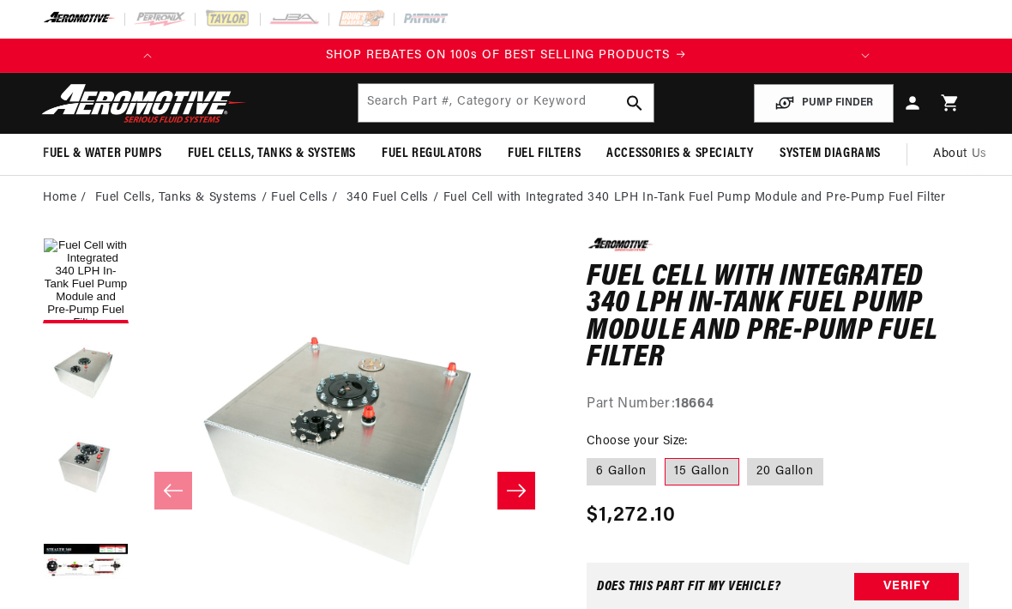
scroll to position [1, 0]
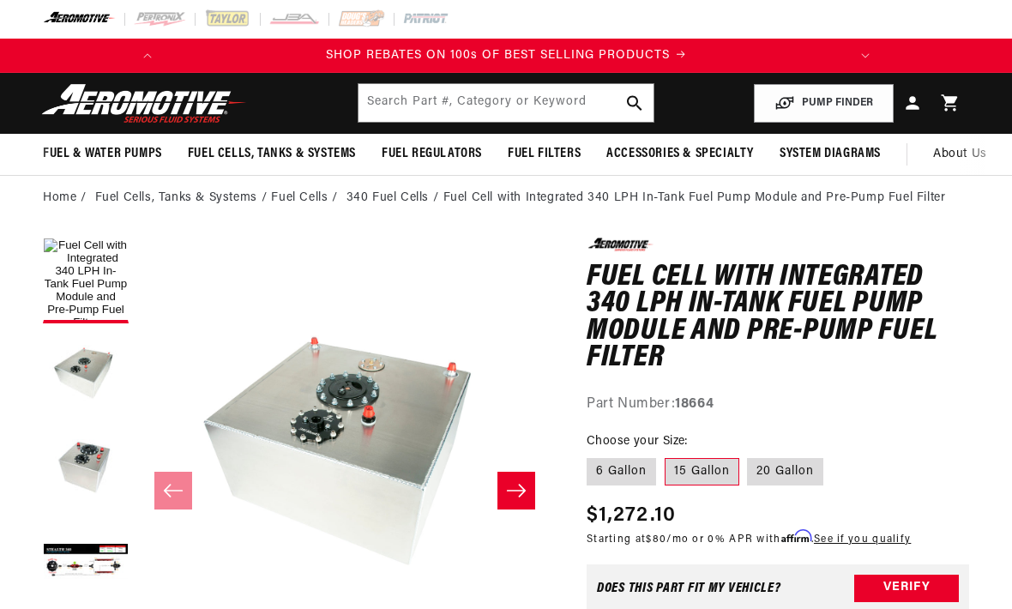
click at [79, 544] on button "Load image 4 in gallery view" at bounding box center [86, 564] width 86 height 86
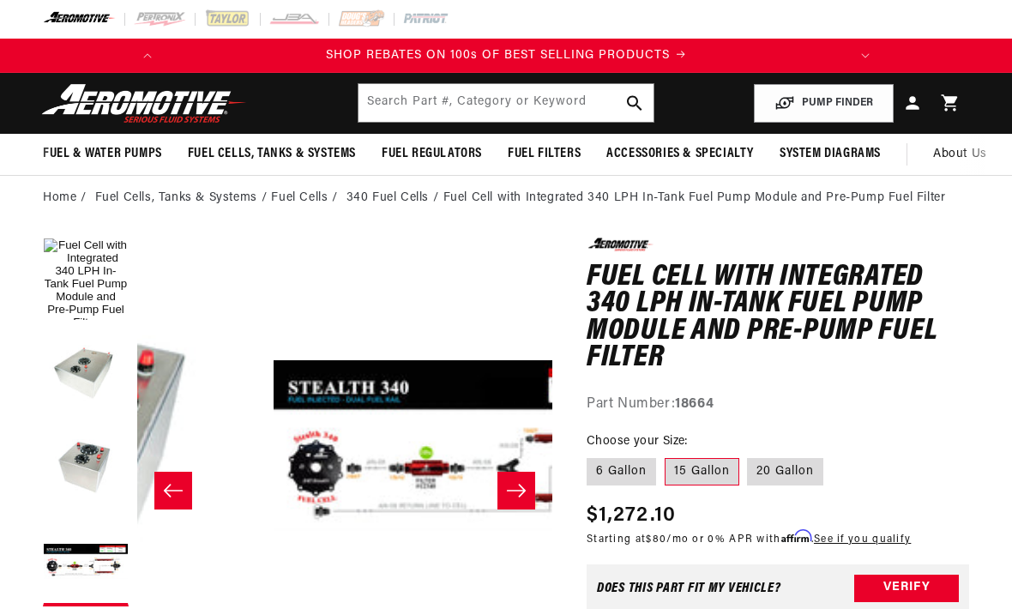
scroll to position [0, 1245]
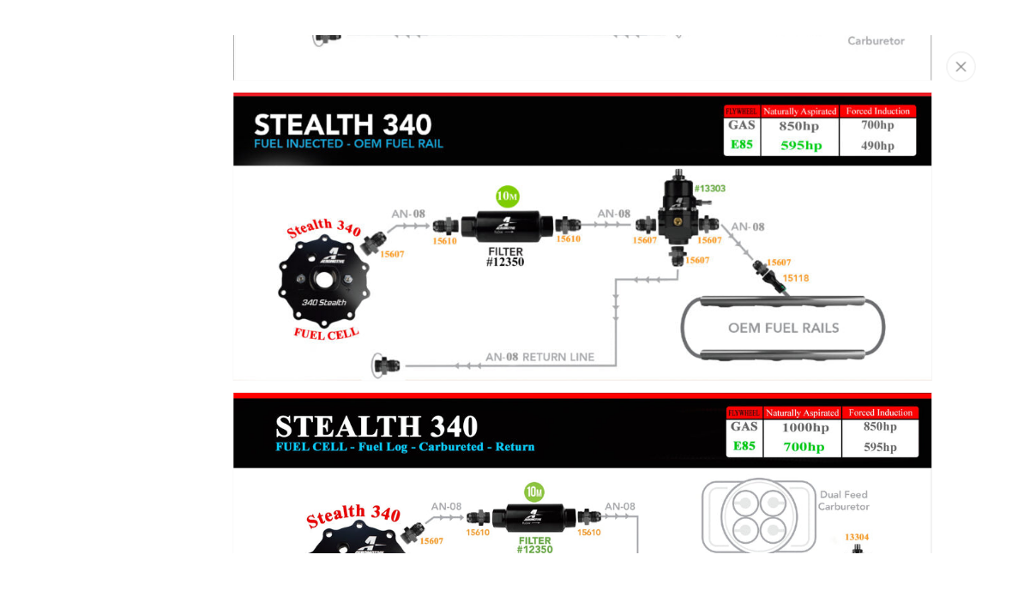
scroll to position [9, 0]
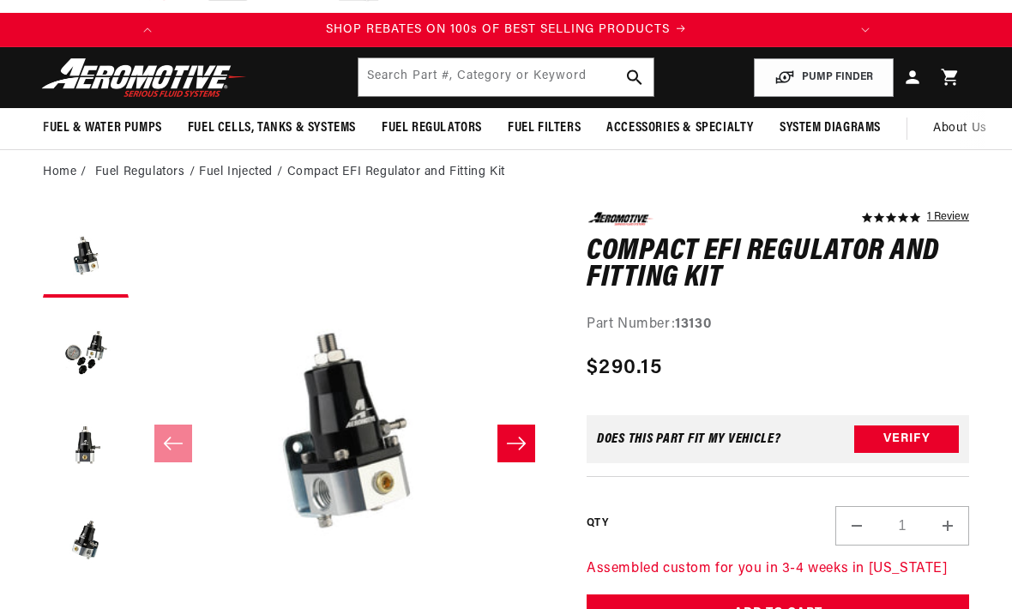
scroll to position [33, 0]
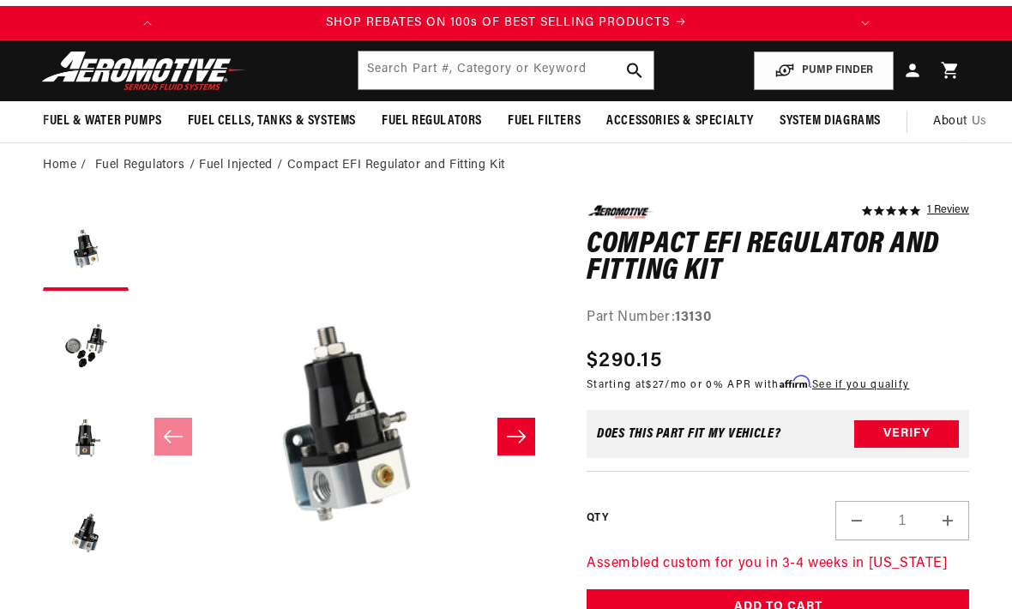
click at [85, 359] on button "Load image 2 in gallery view" at bounding box center [86, 342] width 86 height 86
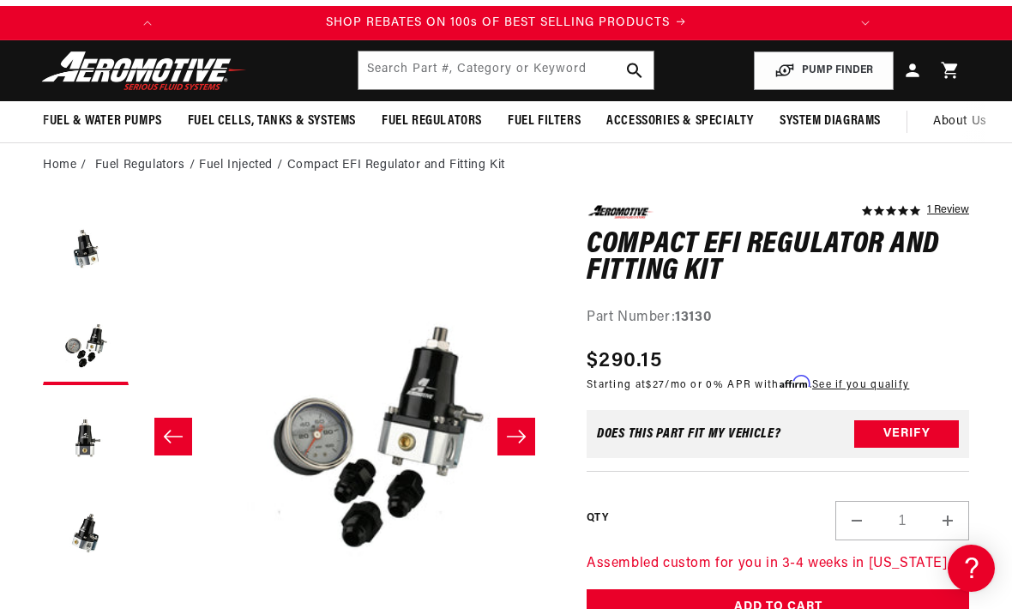
scroll to position [0, 415]
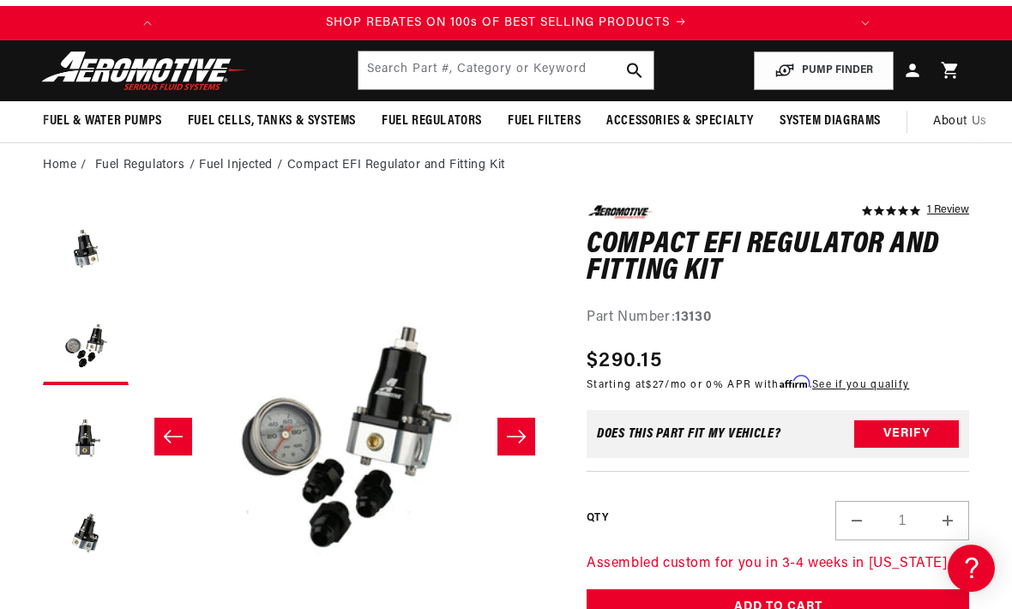
click at [87, 449] on button "Load image 3 in gallery view" at bounding box center [86, 437] width 86 height 86
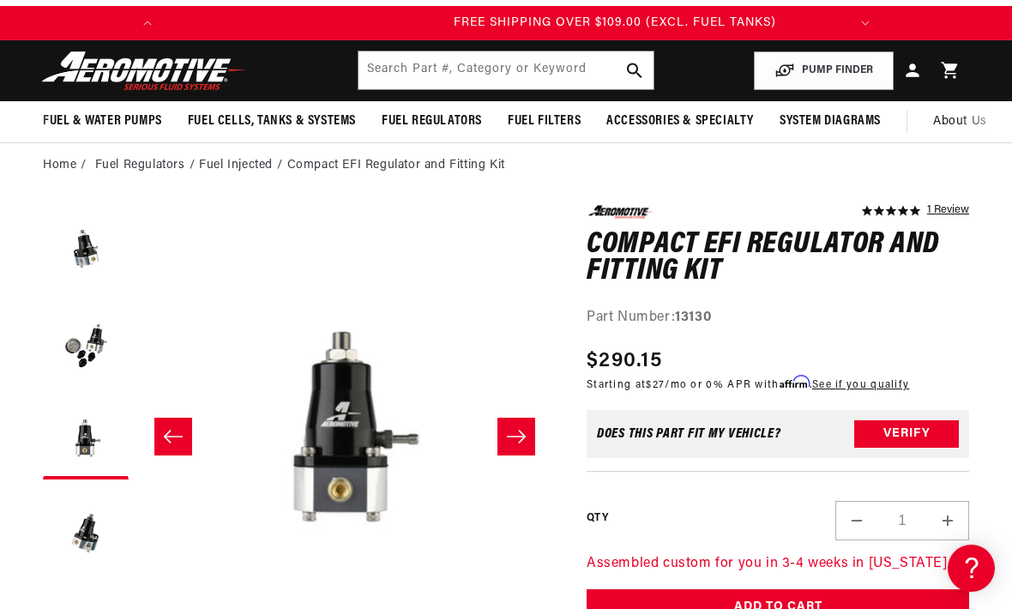
scroll to position [0, 678]
click at [80, 349] on button "Load image 2 in gallery view" at bounding box center [86, 342] width 86 height 86
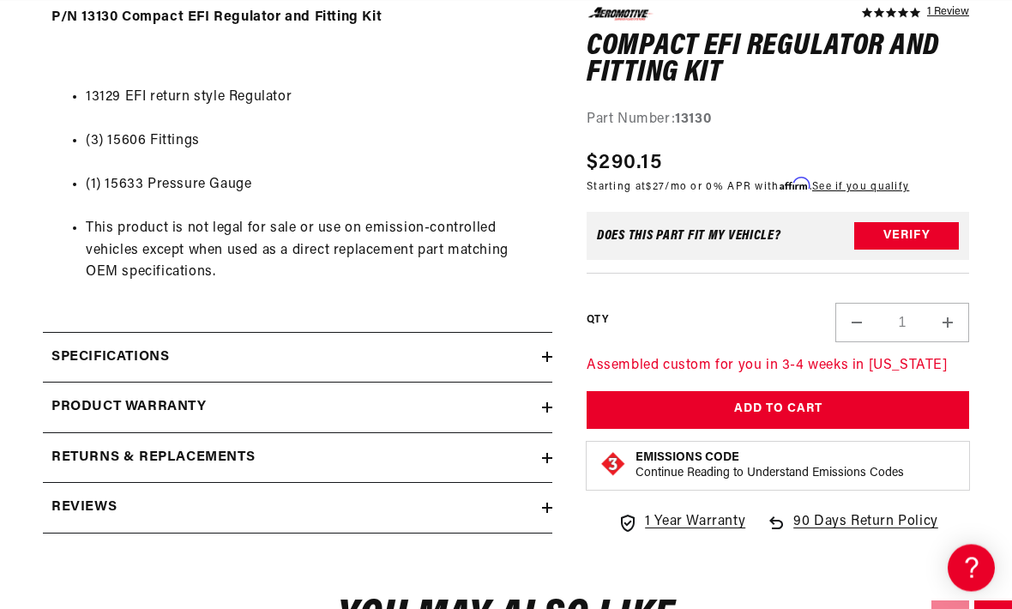
scroll to position [780, 0]
click at [62, 364] on summary "Specifications" at bounding box center [297, 358] width 509 height 50
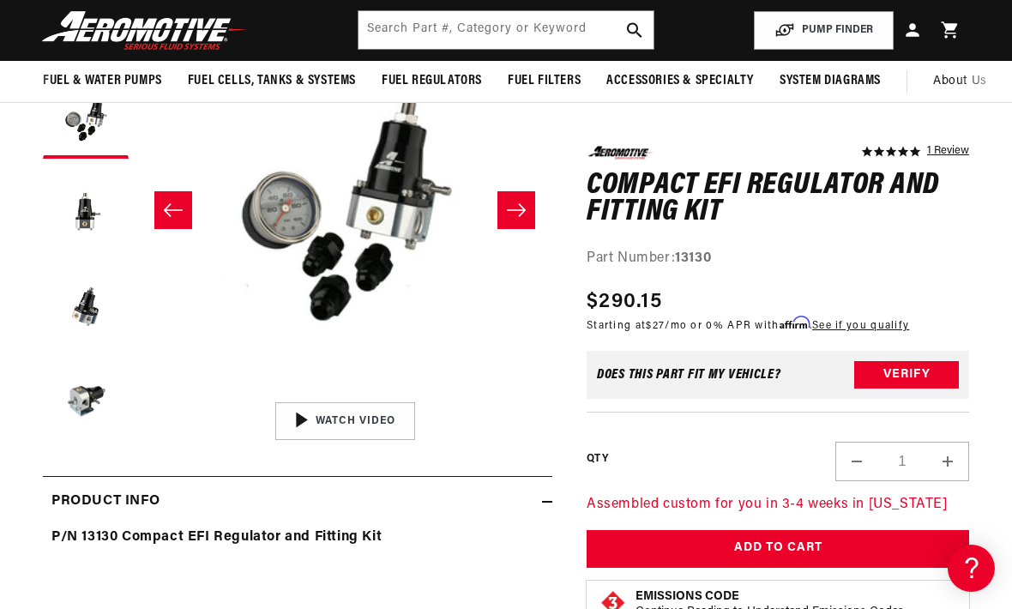
scroll to position [0, 678]
click at [80, 304] on button "Load image 4 in gallery view" at bounding box center [86, 305] width 86 height 86
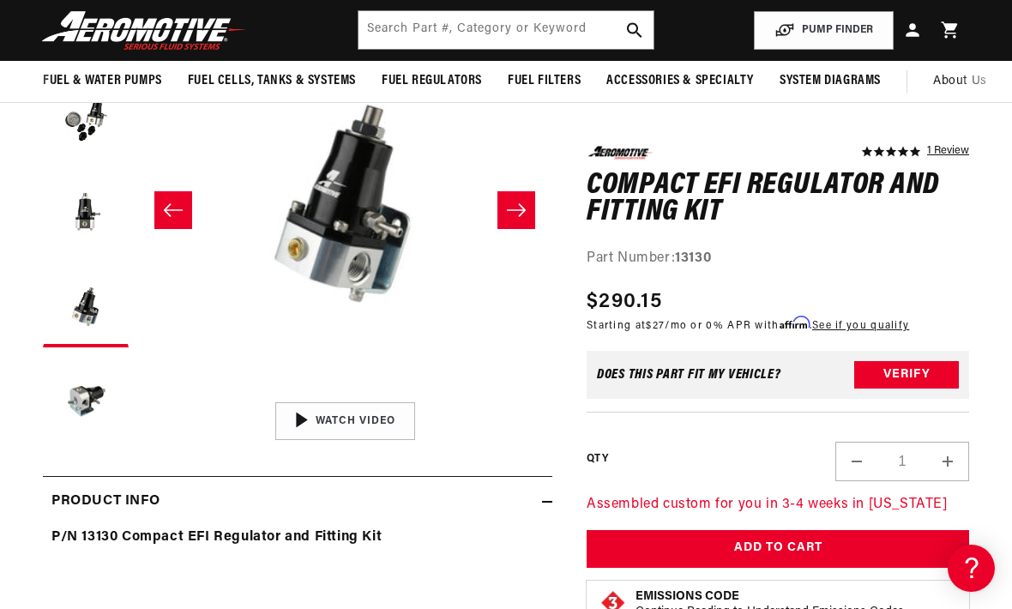
click at [83, 394] on button "Load image 5 in gallery view" at bounding box center [86, 399] width 86 height 86
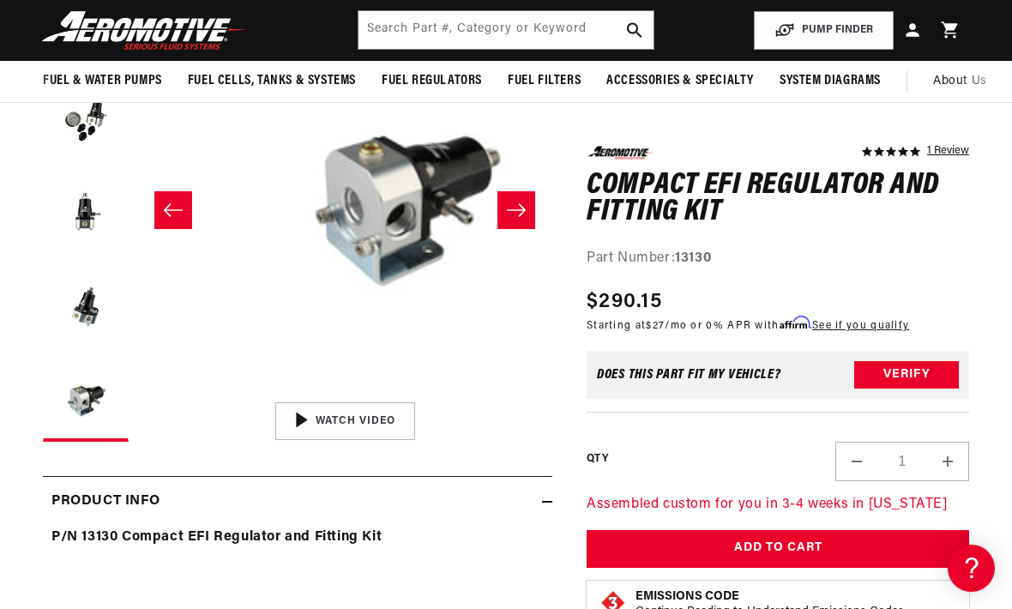
scroll to position [0, 1660]
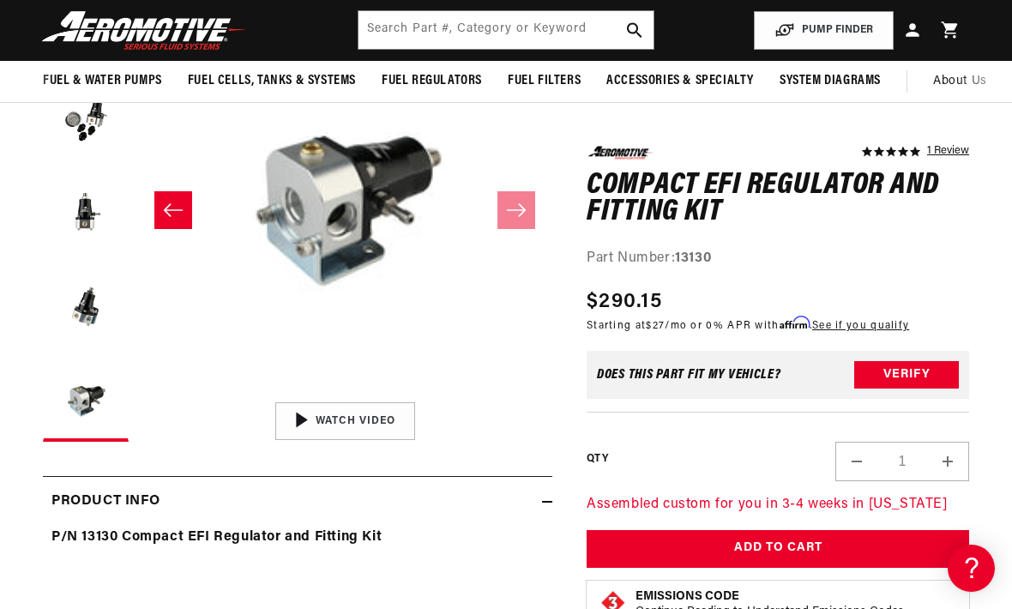
click at [69, 226] on button "Load image 3 in gallery view" at bounding box center [86, 210] width 86 height 86
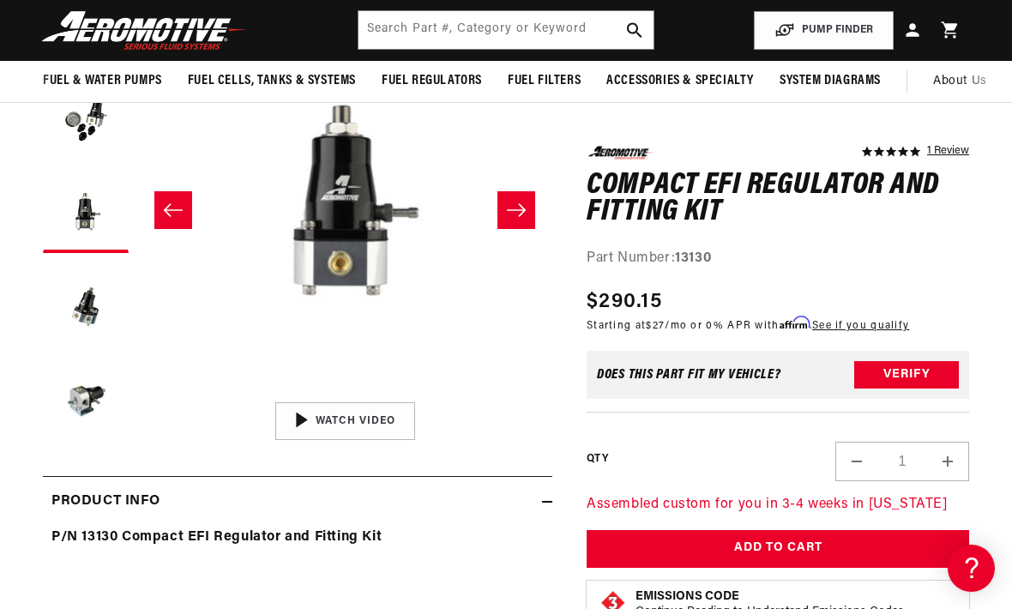
click at [71, 143] on button "Load image 2 in gallery view" at bounding box center [86, 116] width 86 height 86
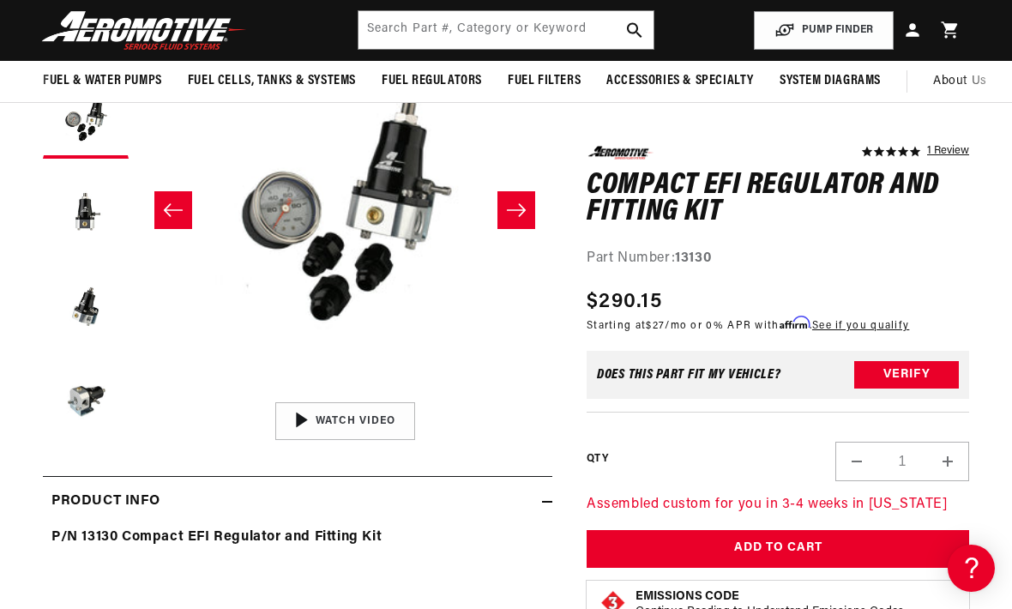
scroll to position [0, 0]
click at [71, 406] on button "Load image 5 in gallery view" at bounding box center [86, 399] width 86 height 86
